Goal: Use online tool/utility: Utilize a website feature to perform a specific function

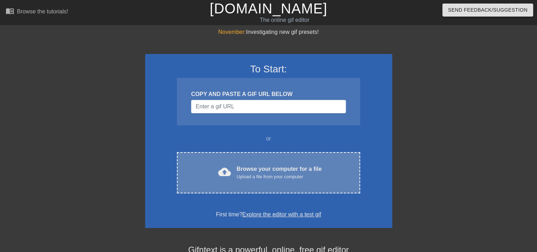
click at [251, 162] on div "cloud_upload Browse your computer for a file Upload a file from your computer C…" at bounding box center [268, 172] width 183 height 41
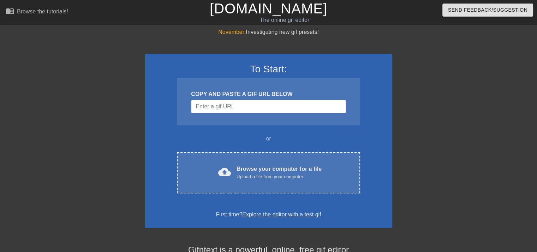
click at [432, 75] on div at bounding box center [454, 134] width 106 height 212
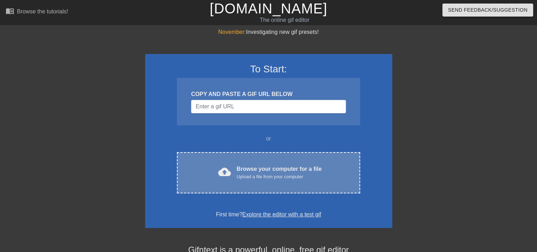
click at [261, 167] on div "Browse your computer for a file Upload a file from your computer" at bounding box center [279, 173] width 85 height 16
click at [272, 175] on div "Upload a file from your computer" at bounding box center [279, 176] width 85 height 7
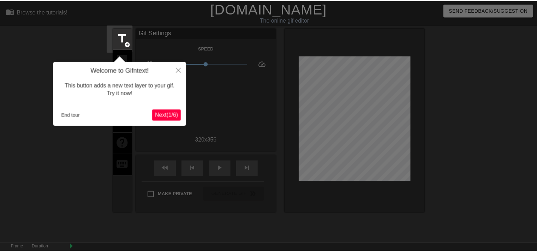
scroll to position [17, 0]
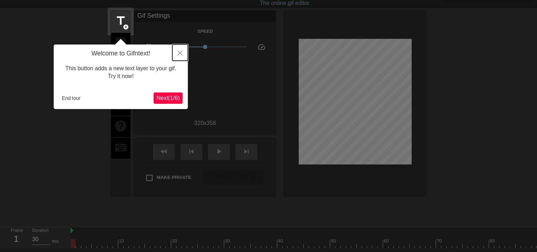
click at [178, 53] on icon "Close" at bounding box center [180, 52] width 5 height 5
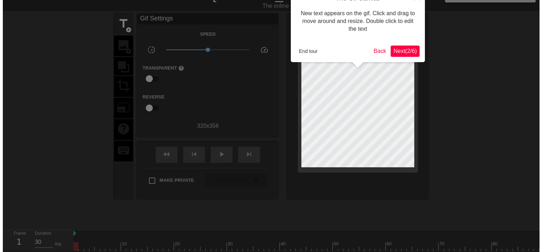
scroll to position [0, 0]
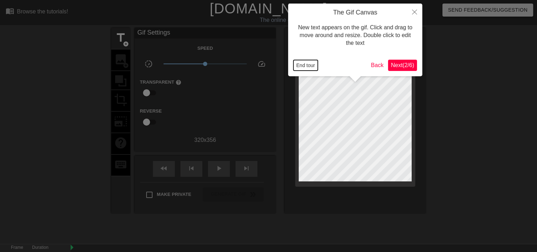
click at [309, 62] on button "End tour" at bounding box center [305, 65] width 24 height 11
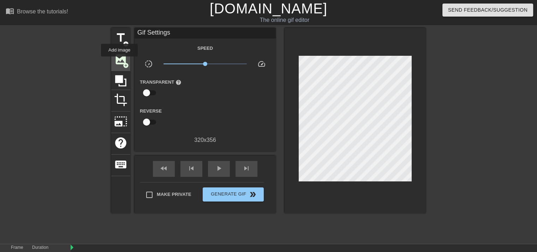
click at [119, 61] on span "image" at bounding box center [120, 59] width 13 height 13
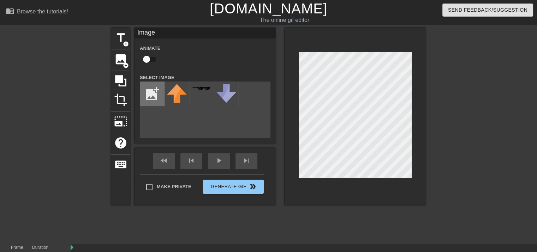
click at [148, 94] on input "file" at bounding box center [152, 94] width 24 height 24
type input "C:\fakepath\Discord-Speech-Bubble-meme-4.jpg"
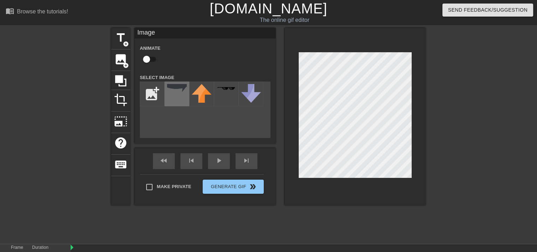
click at [175, 100] on div at bounding box center [176, 94] width 25 height 25
click at [415, 103] on div at bounding box center [355, 117] width 141 height 178
click at [436, 75] on div "title add_circle image add_circle crop photo_size_select_large help keyboard Im…" at bounding box center [268, 134] width 537 height 212
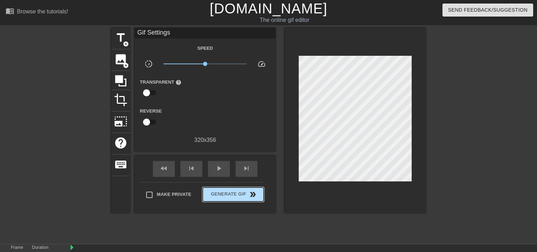
click at [261, 183] on div "Make Private Generate Gif double_arrow" at bounding box center [202, 196] width 124 height 28
drag, startPoint x: 205, startPoint y: 64, endPoint x: 215, endPoint y: 64, distance: 9.6
click at [211, 64] on span "x1.26" at bounding box center [209, 64] width 4 height 4
click at [227, 194] on span "Generate Gif double_arrow" at bounding box center [232, 194] width 55 height 8
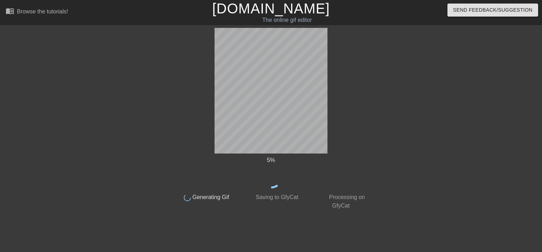
drag, startPoint x: 94, startPoint y: 125, endPoint x: 65, endPoint y: 127, distance: 29.4
click at [94, 125] on div at bounding box center [110, 134] width 106 height 212
click at [190, 156] on div "54 %" at bounding box center [271, 160] width 199 height 8
